Goal: Information Seeking & Learning: Learn about a topic

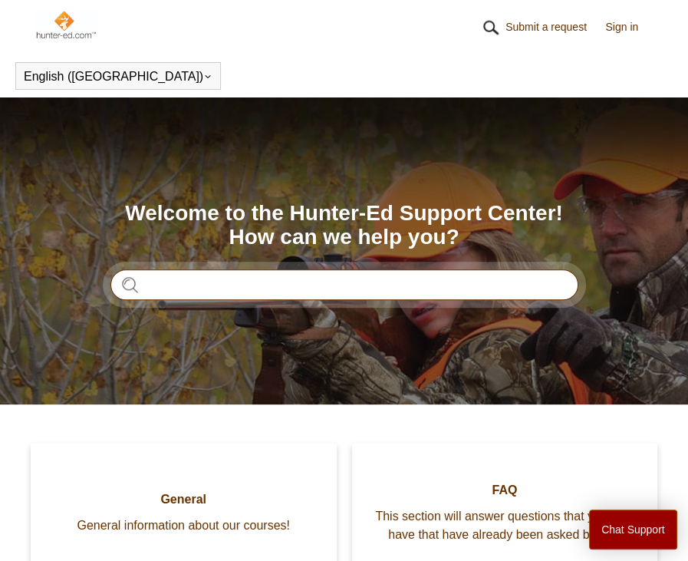
click at [310, 295] on input "Search" at bounding box center [345, 284] width 468 height 31
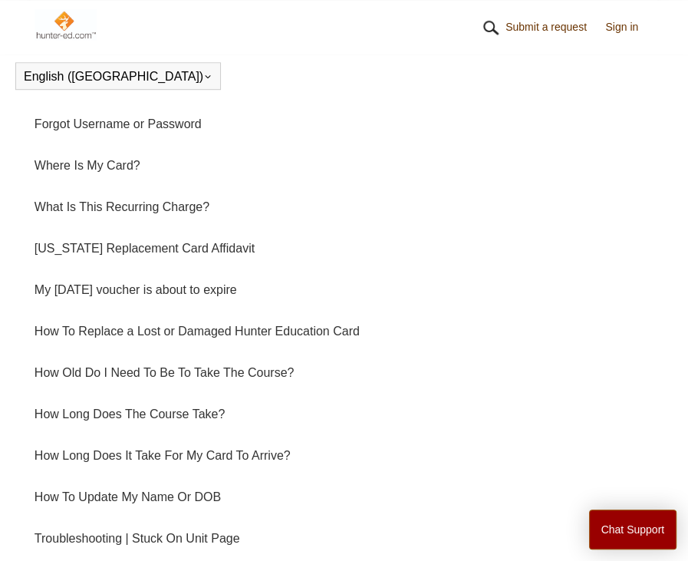
scroll to position [685, 0]
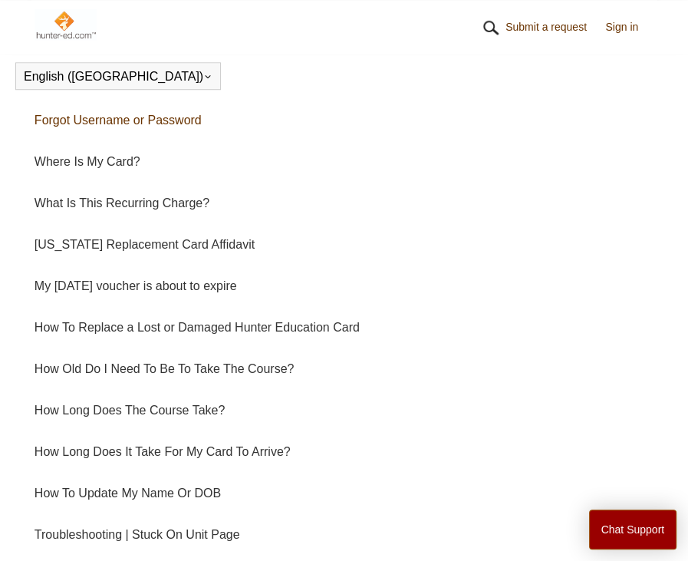
click at [179, 139] on link "Forgot Username or Password" at bounding box center [344, 120] width 619 height 41
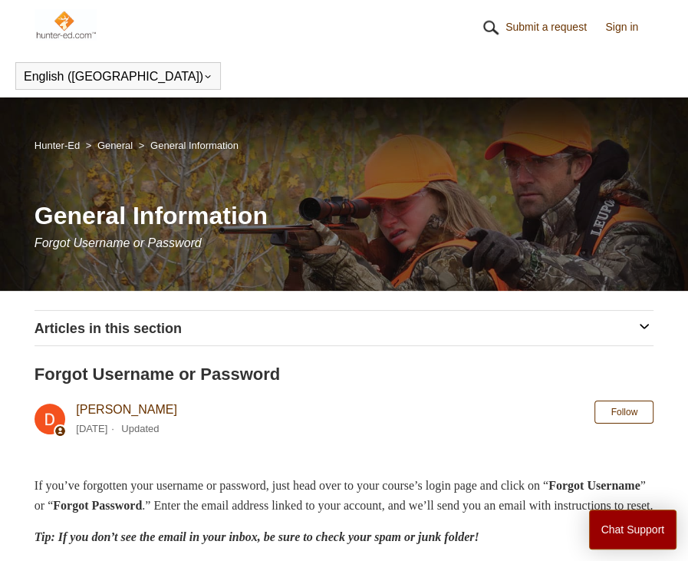
click at [629, 31] on link "Sign in" at bounding box center [630, 27] width 48 height 16
click at [60, 137] on ol "Hunter-Ed General General Information" at bounding box center [137, 145] width 204 height 18
click at [63, 140] on link "Hunter-Ed" at bounding box center [57, 146] width 45 height 12
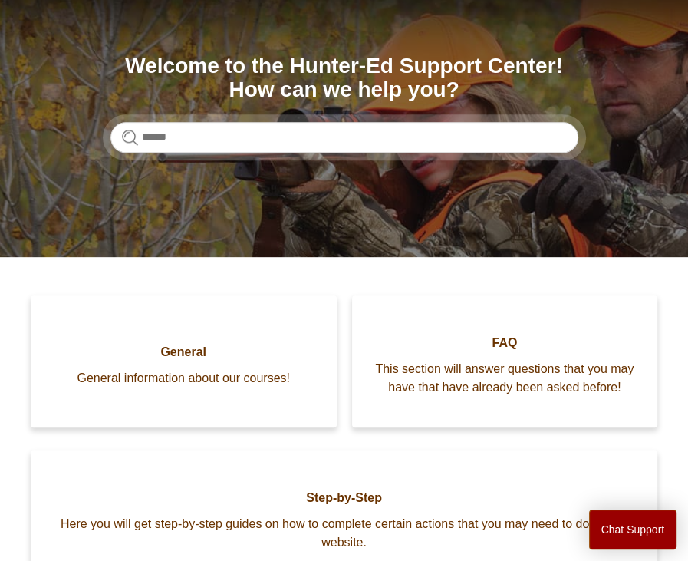
scroll to position [147, 0]
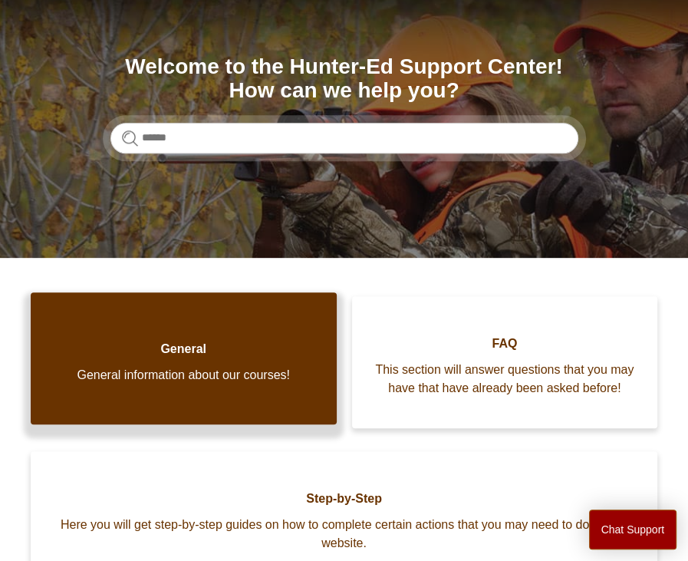
click at [239, 373] on link "General General information about our courses!" at bounding box center [184, 358] width 306 height 132
